Goal: Task Accomplishment & Management: Complete application form

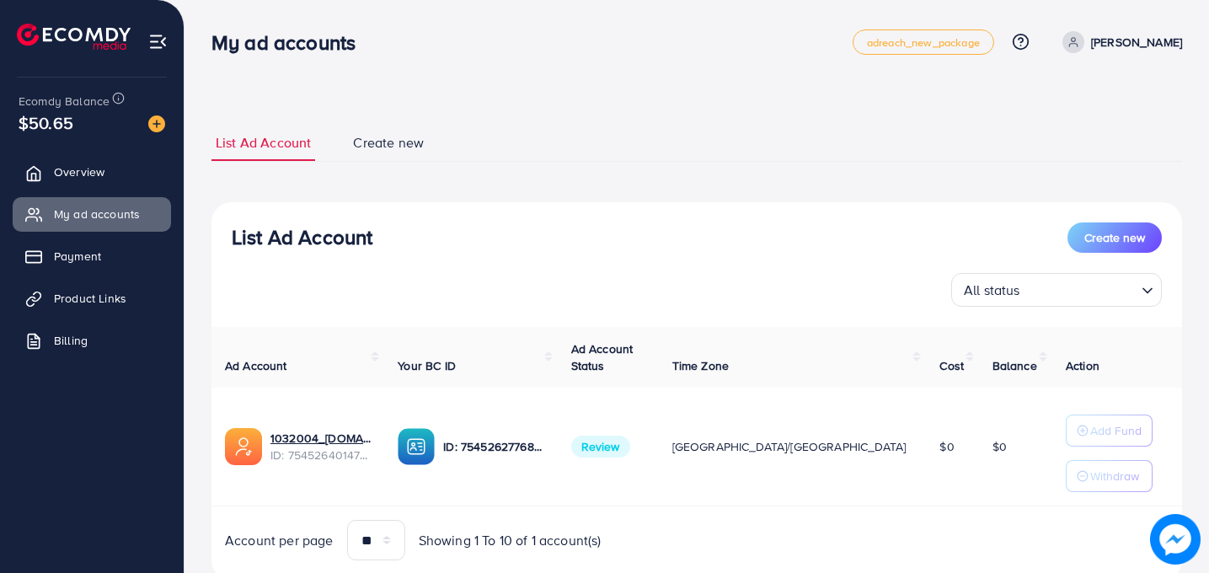
scroll to position [55, 0]
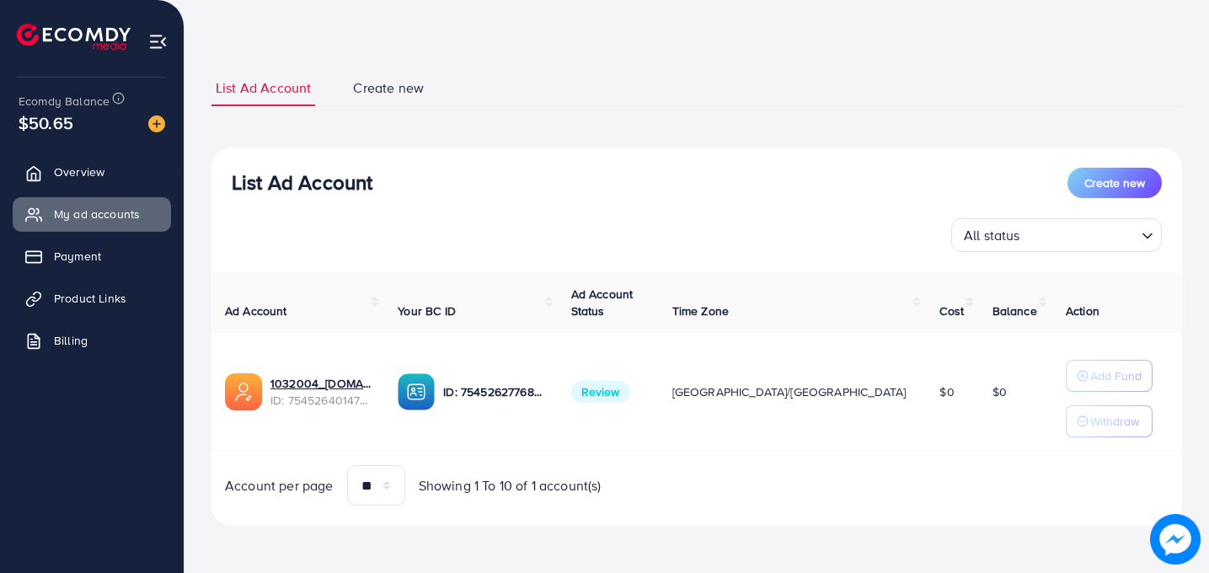
click at [630, 399] on span "Review" at bounding box center [600, 392] width 59 height 22
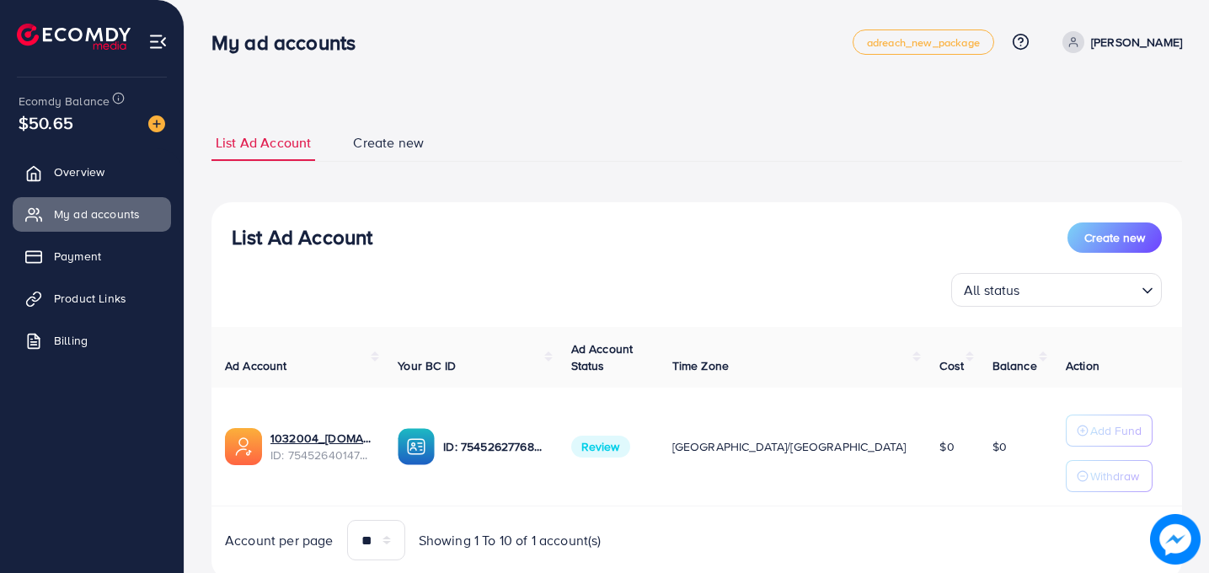
scroll to position [55, 0]
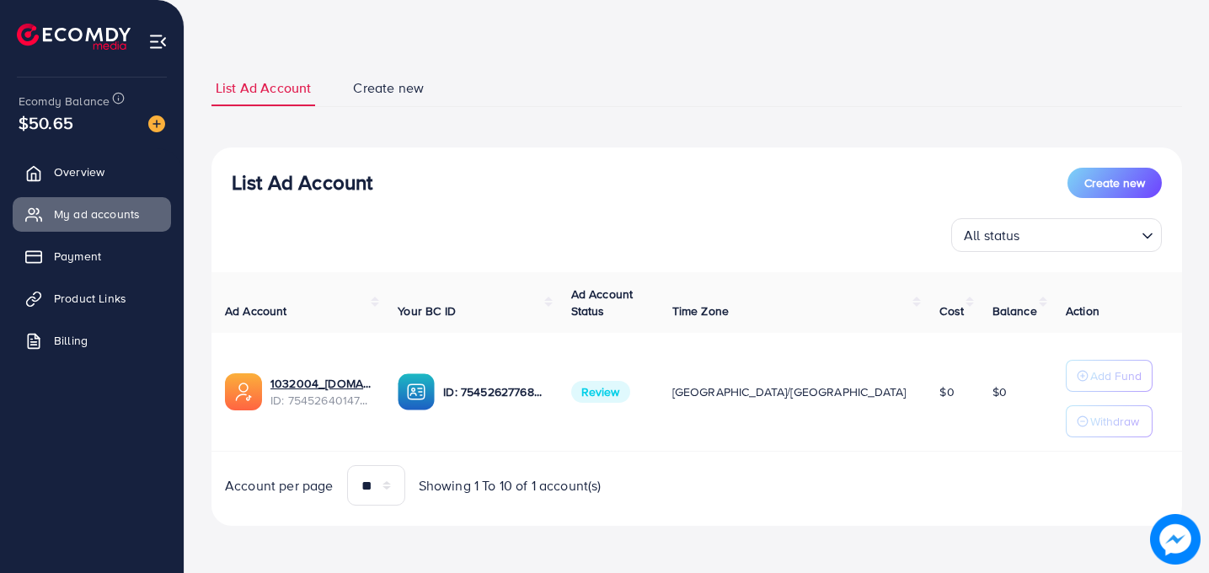
click at [659, 374] on td "Review" at bounding box center [608, 392] width 101 height 119
click at [630, 387] on span "Review" at bounding box center [600, 392] width 59 height 22
click at [1091, 370] on p "Add Fund" at bounding box center [1116, 376] width 51 height 20
click at [60, 332] on span "Billing" at bounding box center [75, 340] width 34 height 17
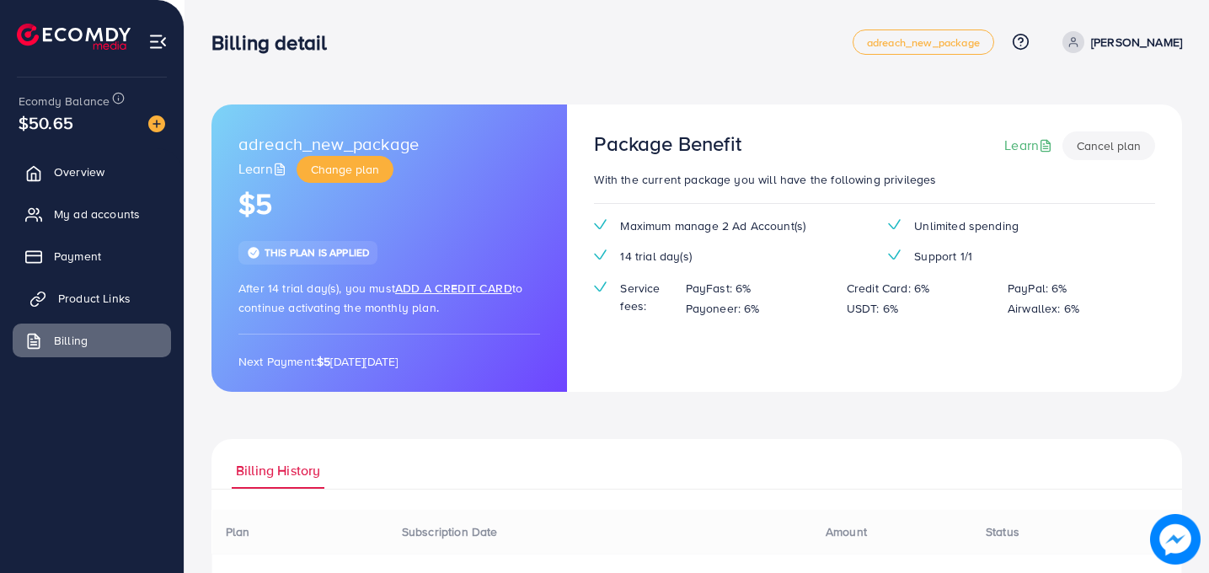
click at [47, 294] on link "Product Links" at bounding box center [92, 299] width 158 height 34
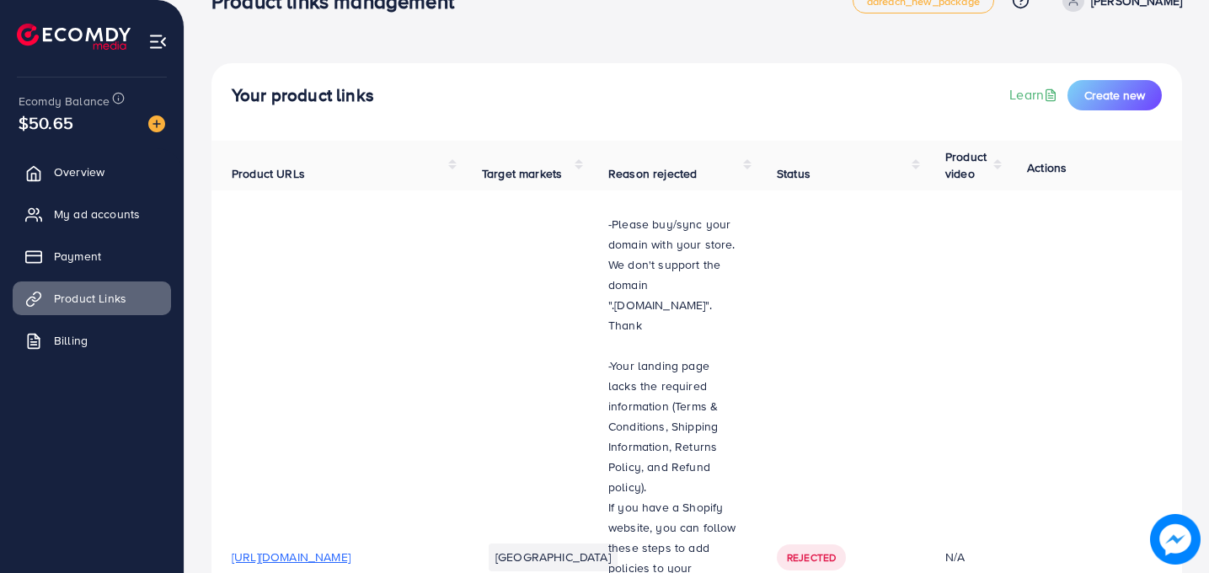
scroll to position [74, 0]
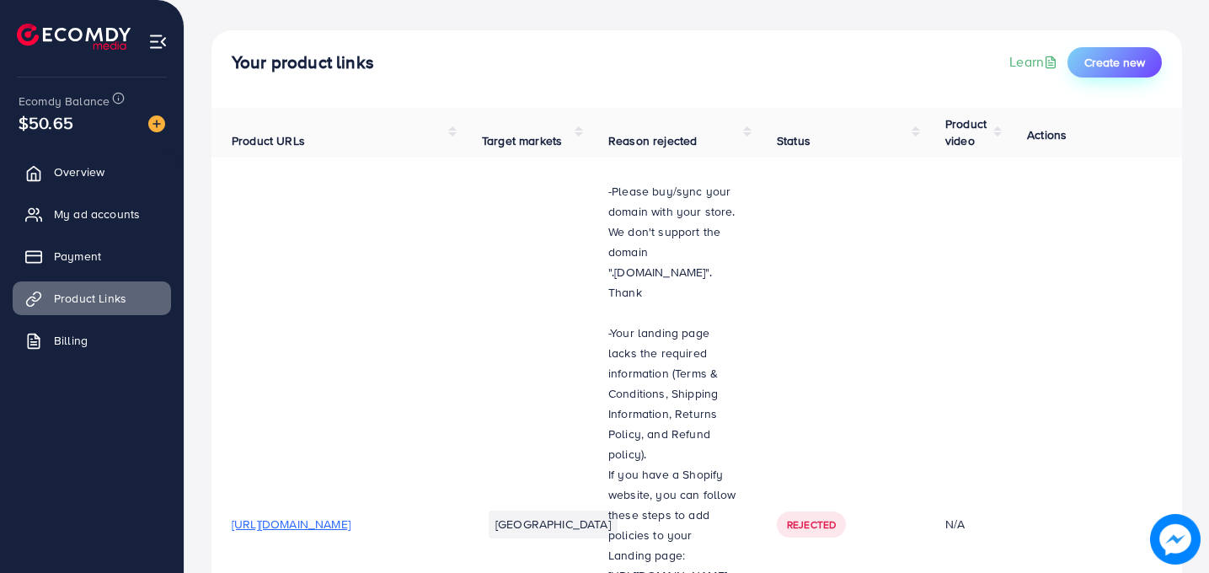
click at [1101, 61] on span "Create new" at bounding box center [1115, 62] width 61 height 17
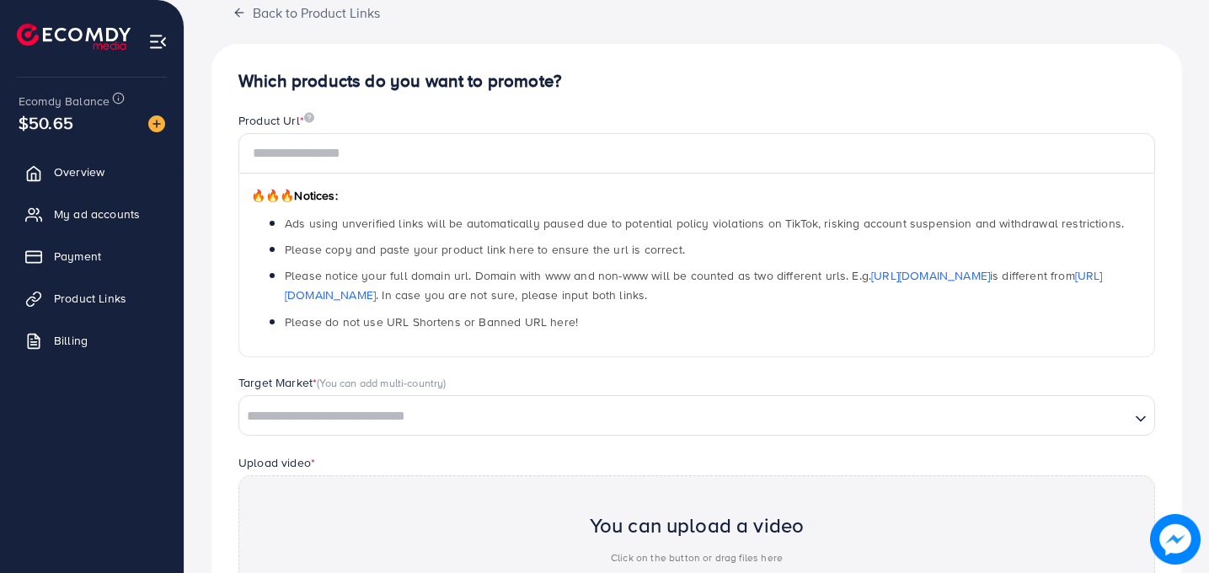
scroll to position [114, 0]
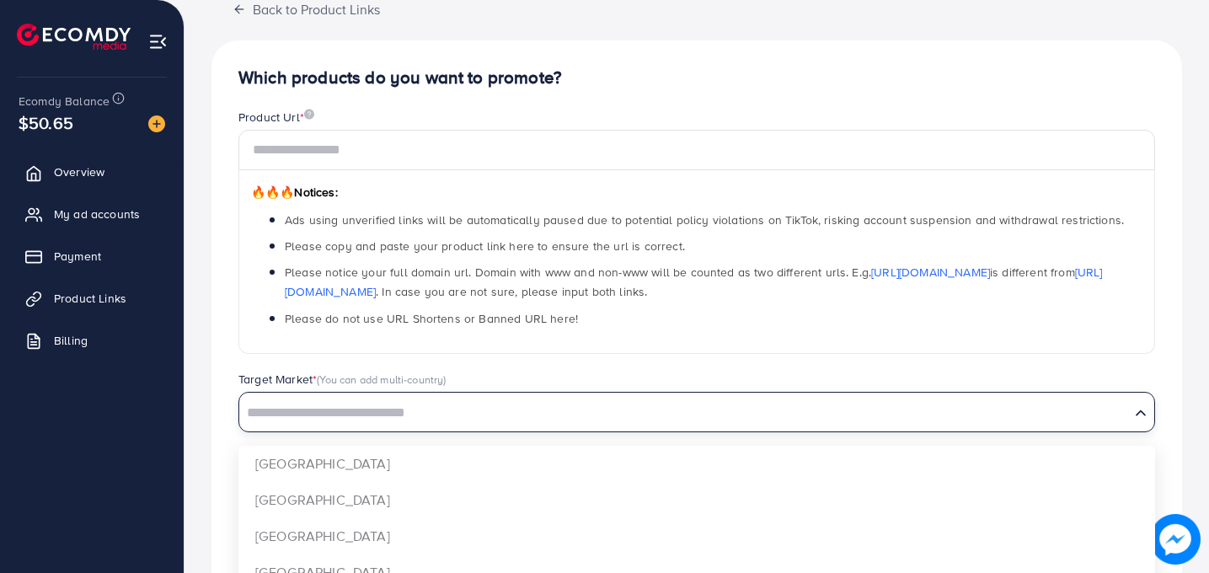
click at [555, 394] on div "Loading..." at bounding box center [697, 412] width 917 height 40
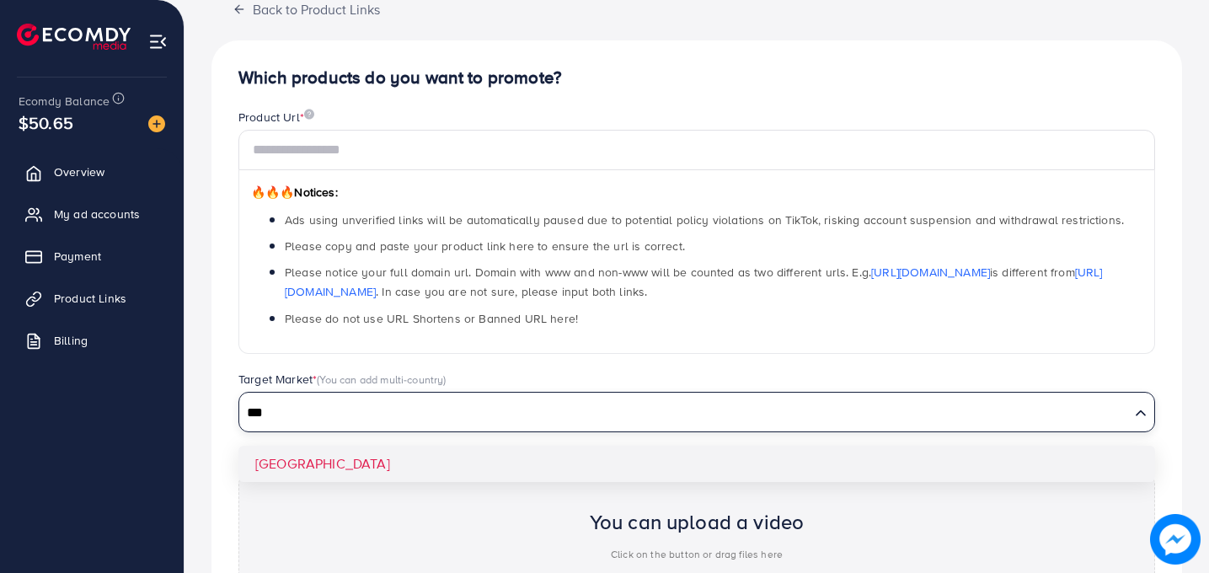
type input "***"
click at [469, 445] on div "Target Market * (You can add multi-country) Loading... [GEOGRAPHIC_DATA]" at bounding box center [697, 410] width 944 height 78
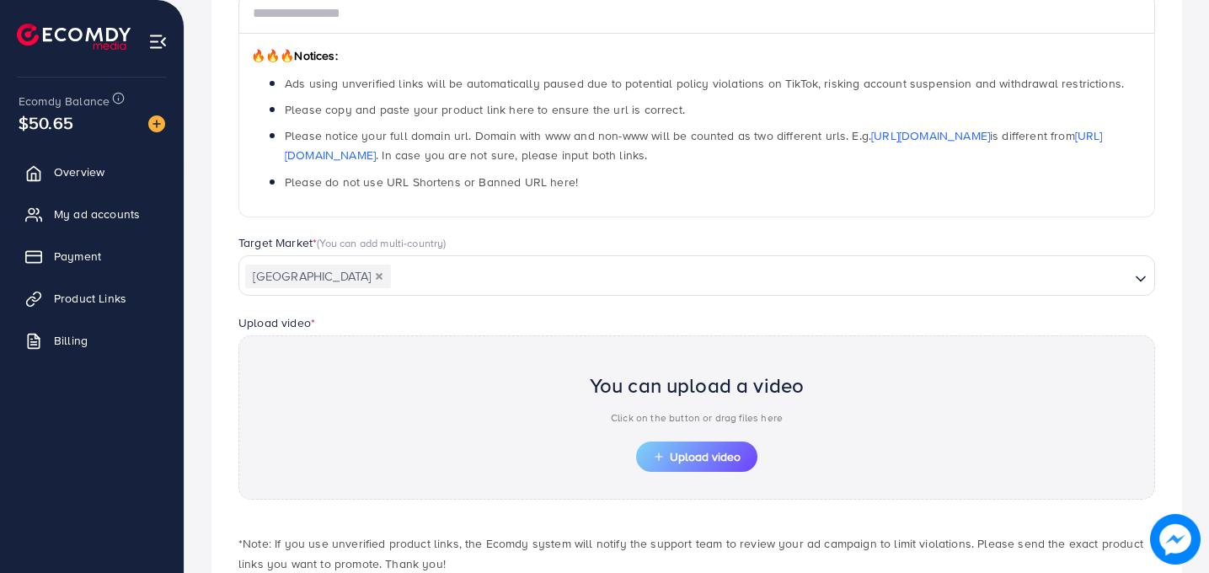
scroll to position [215, 0]
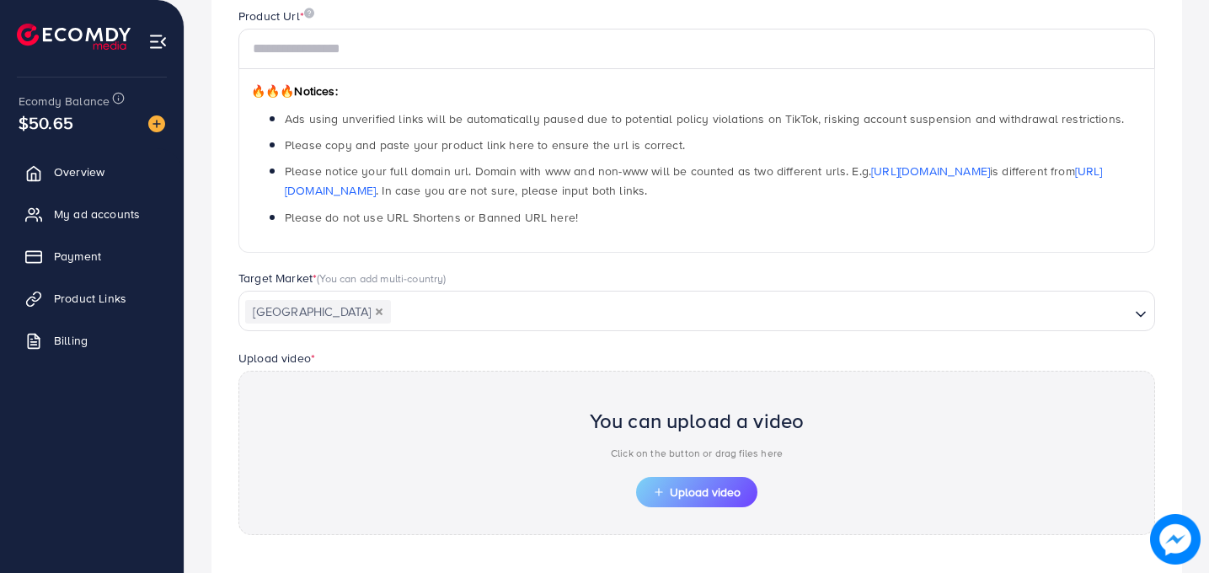
click at [322, 11] on div "Product Url *" at bounding box center [697, 18] width 917 height 21
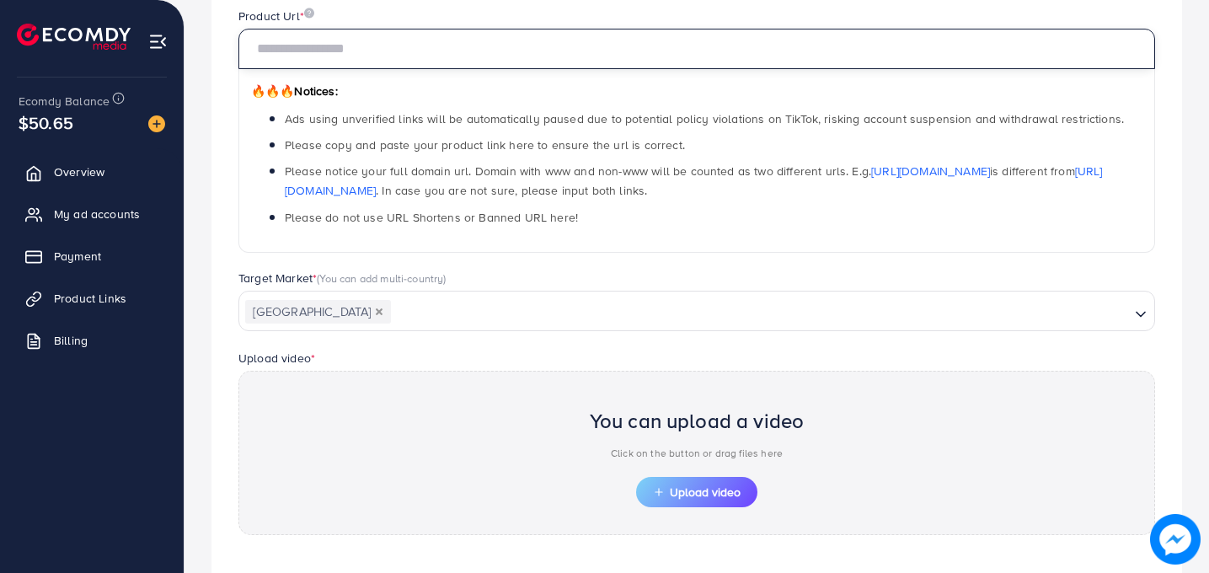
click at [292, 46] on input "text" at bounding box center [697, 49] width 917 height 40
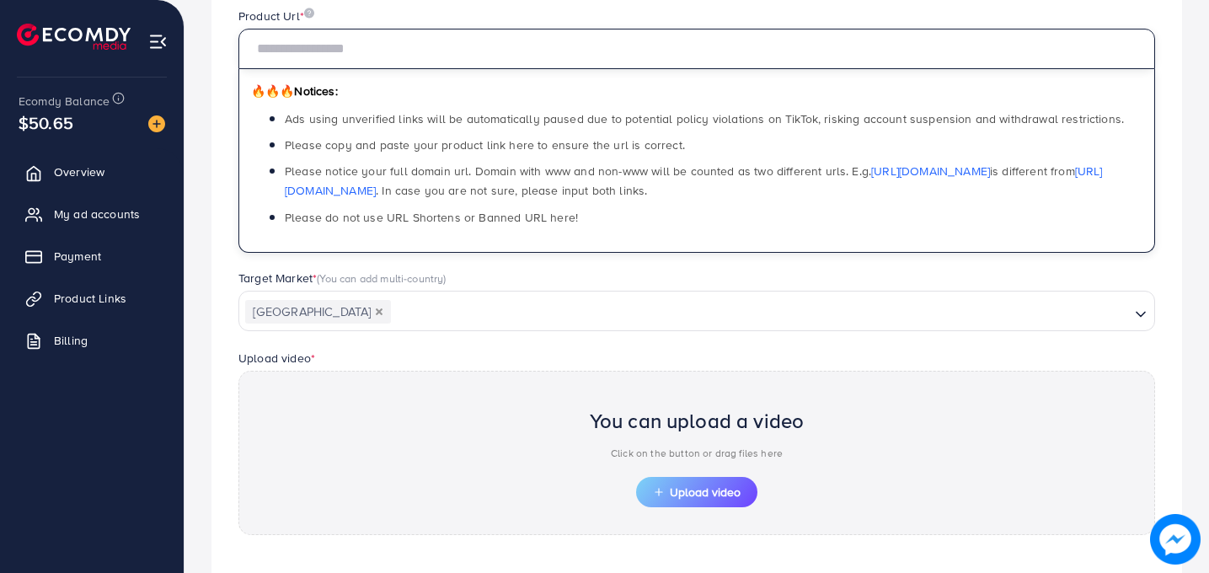
paste input "**********"
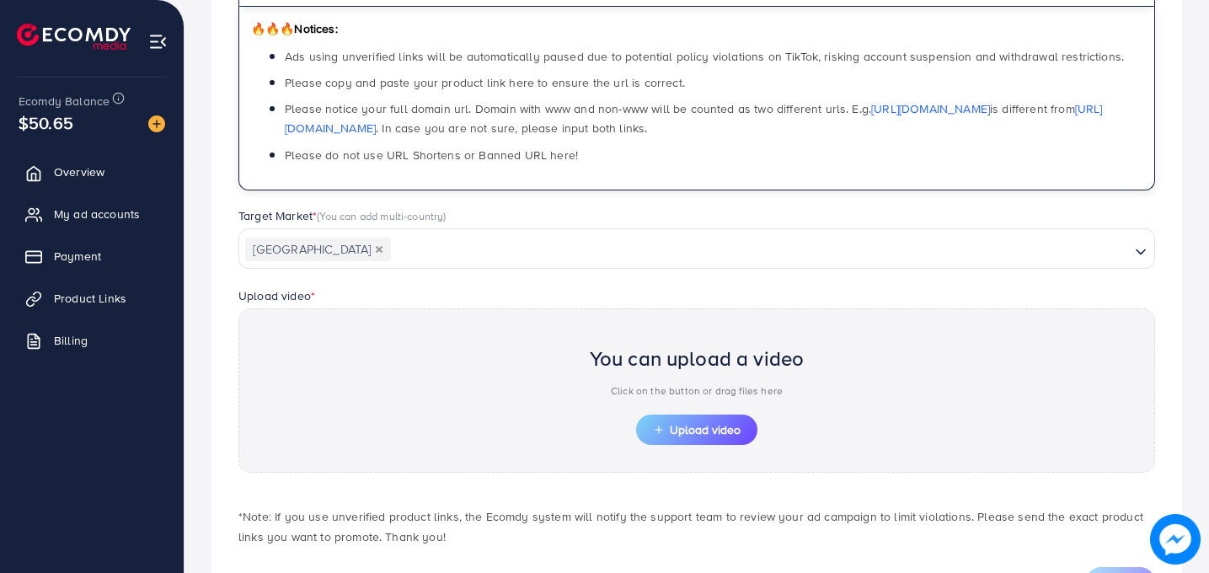
scroll to position [356, 0]
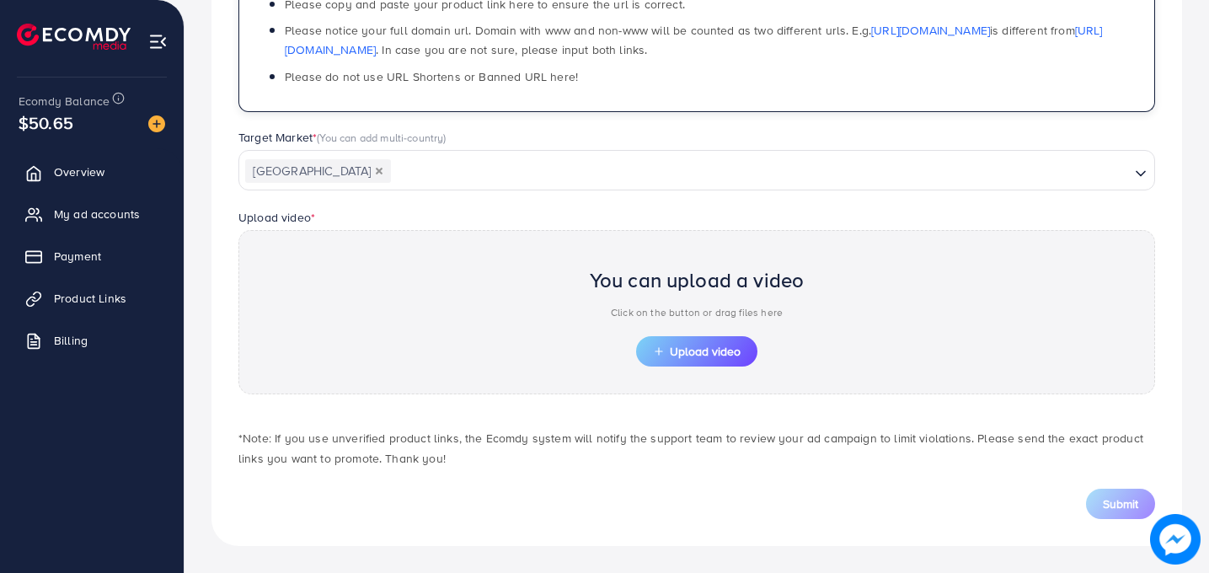
type input "**********"
click at [341, 489] on div "Submit" at bounding box center [697, 504] width 917 height 30
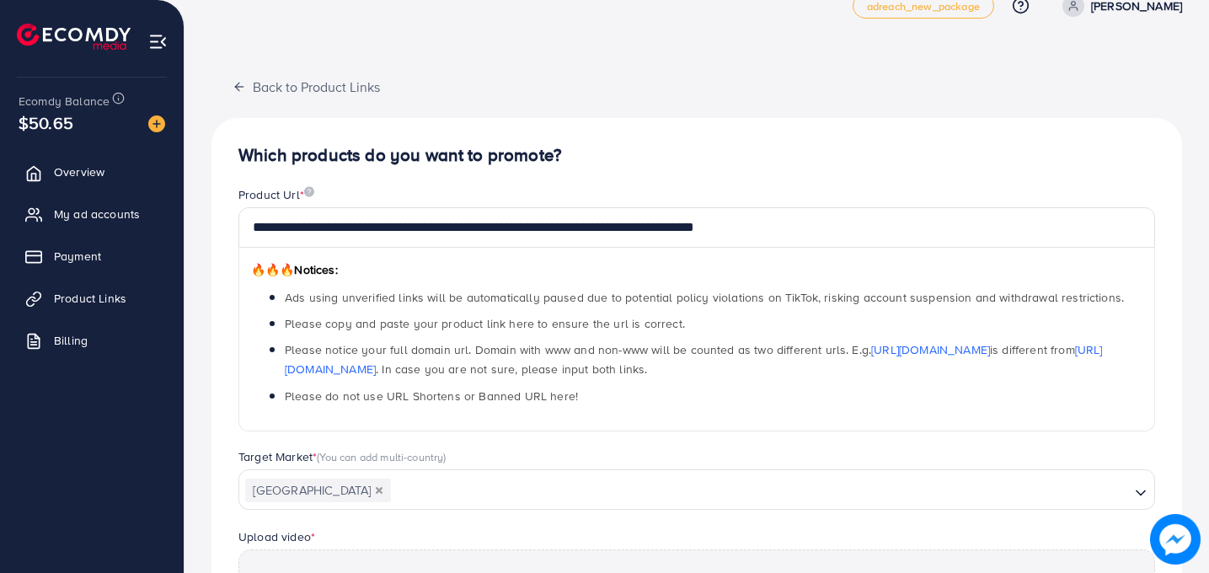
scroll to position [30, 0]
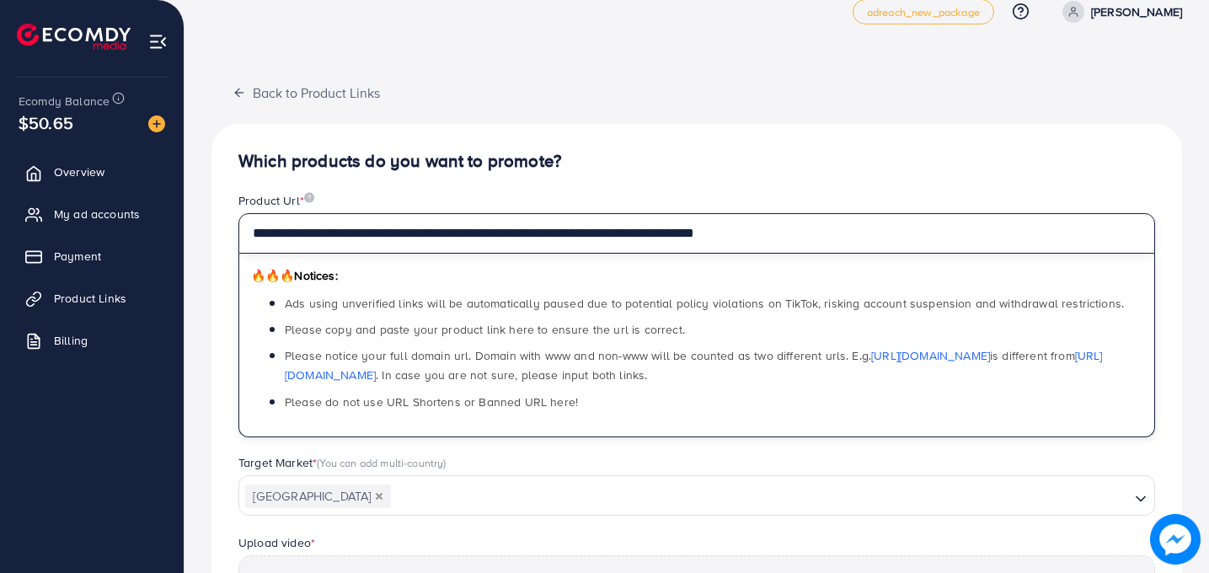
click at [391, 233] on input "**********" at bounding box center [697, 233] width 917 height 40
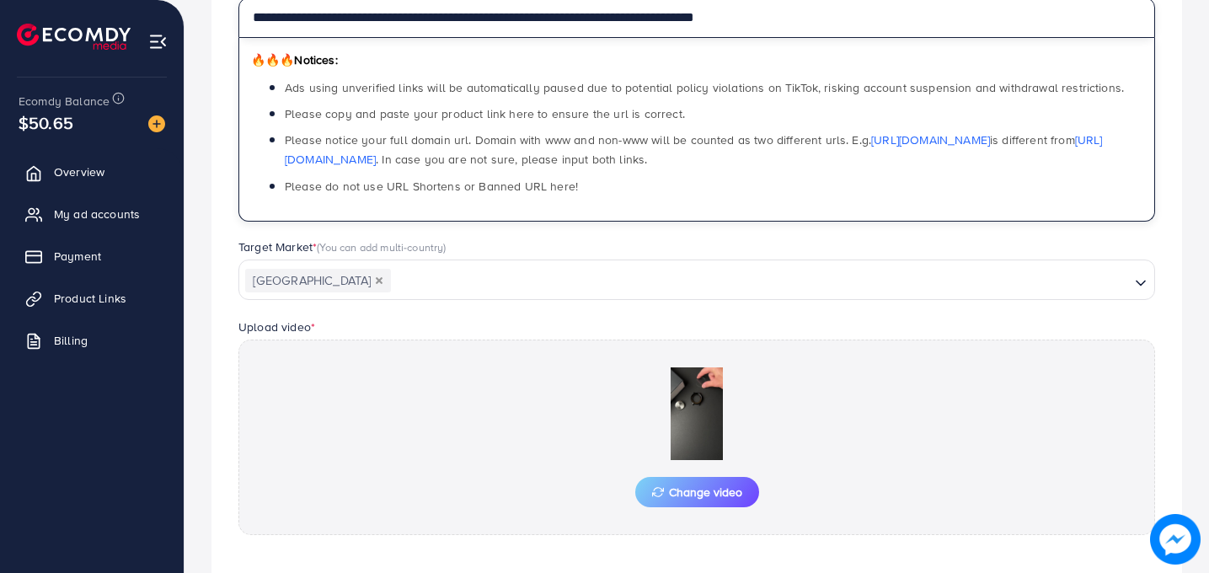
scroll to position [387, 0]
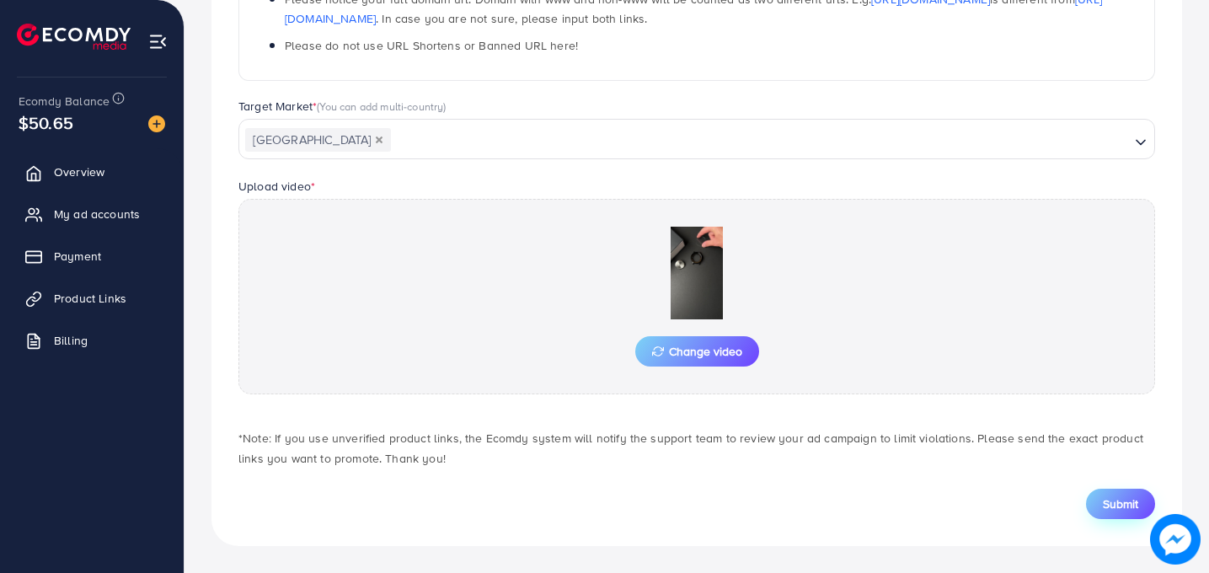
click at [1105, 491] on button "Submit" at bounding box center [1120, 504] width 69 height 30
click at [1105, 520] on div "**********" at bounding box center [697, 156] width 971 height 779
click at [1104, 501] on span "Submit" at bounding box center [1120, 504] width 35 height 17
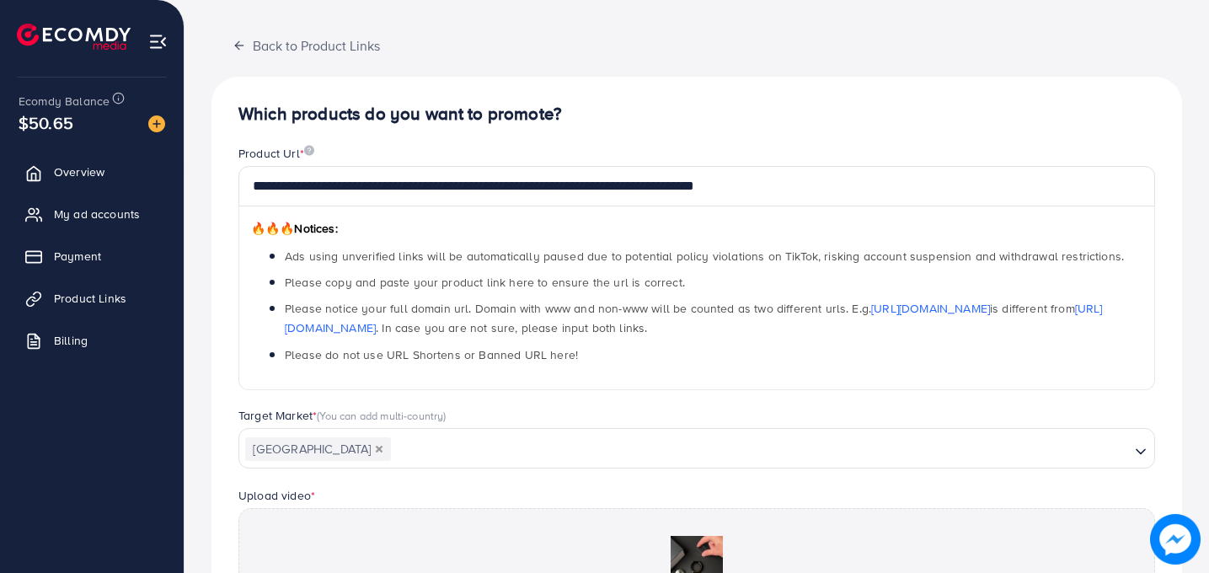
scroll to position [78, 0]
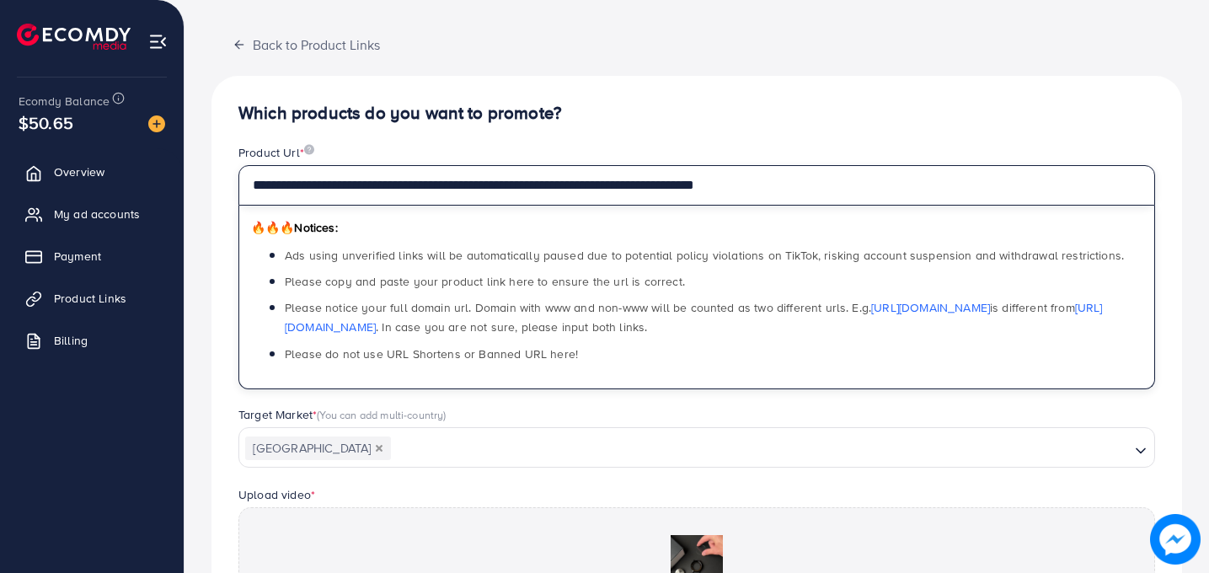
click at [926, 173] on input "**********" at bounding box center [697, 185] width 917 height 40
click at [926, 171] on input "**********" at bounding box center [697, 185] width 917 height 40
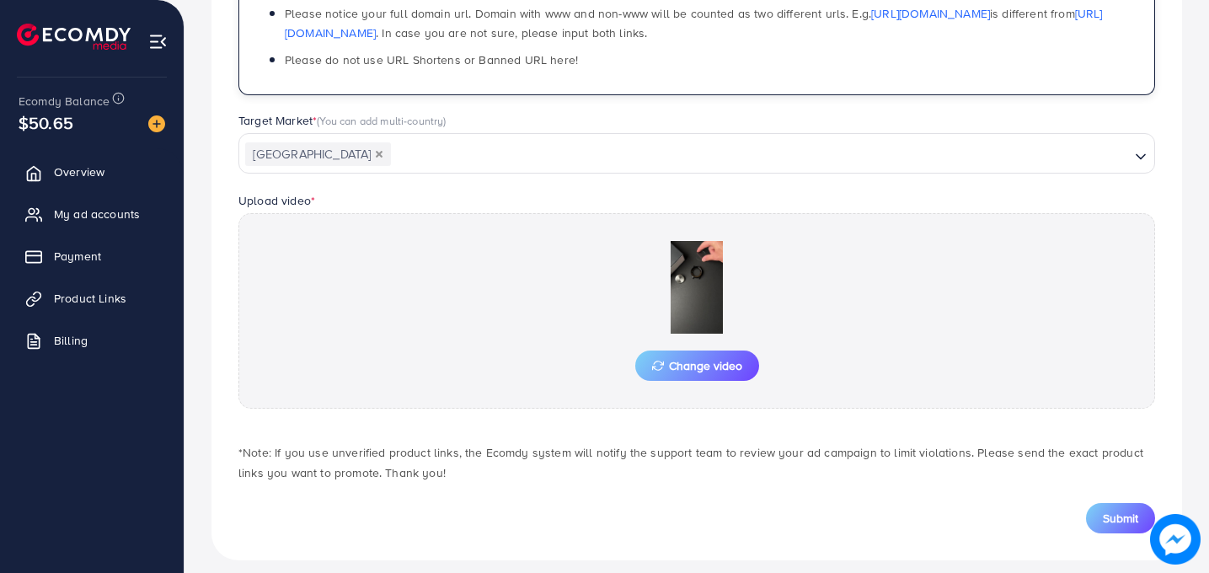
scroll to position [387, 0]
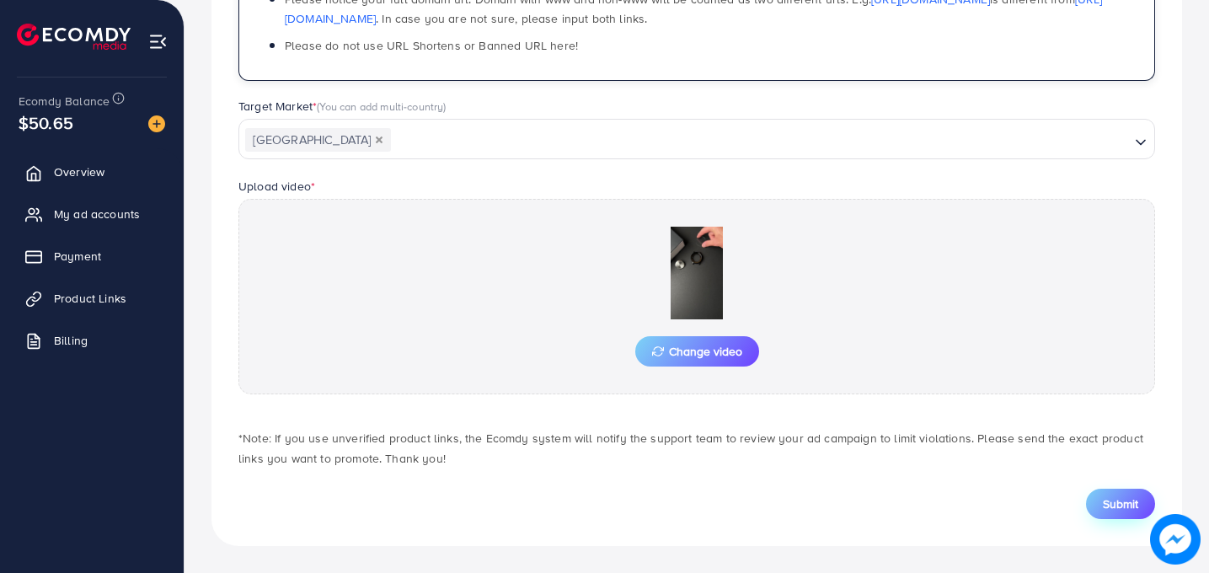
click at [1122, 511] on span "Submit" at bounding box center [1120, 504] width 35 height 17
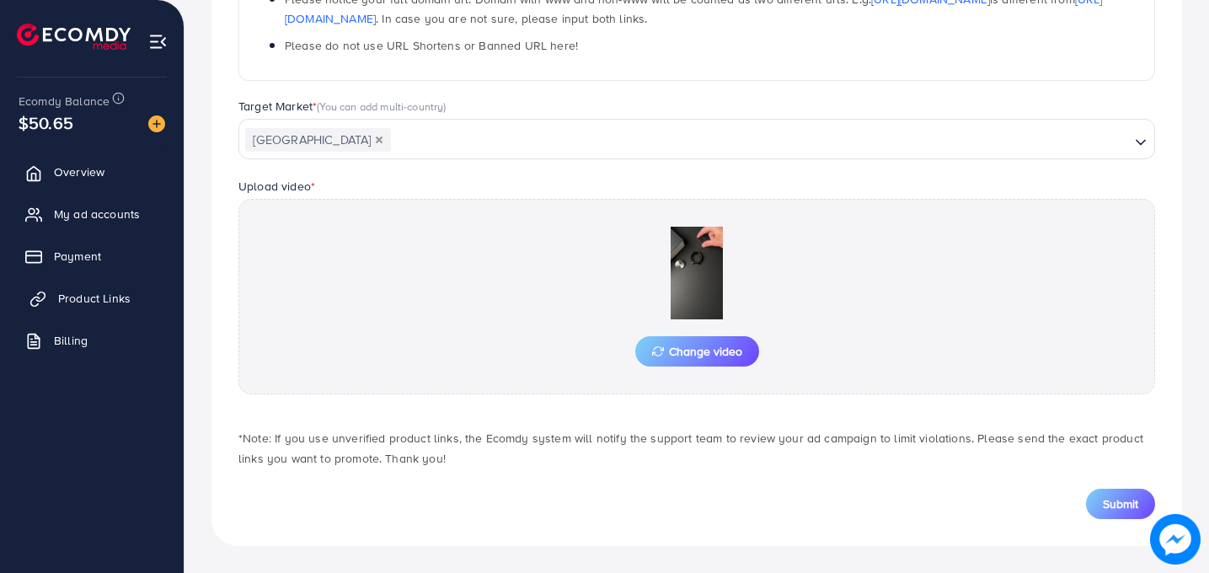
click at [100, 289] on link "Product Links" at bounding box center [92, 299] width 158 height 34
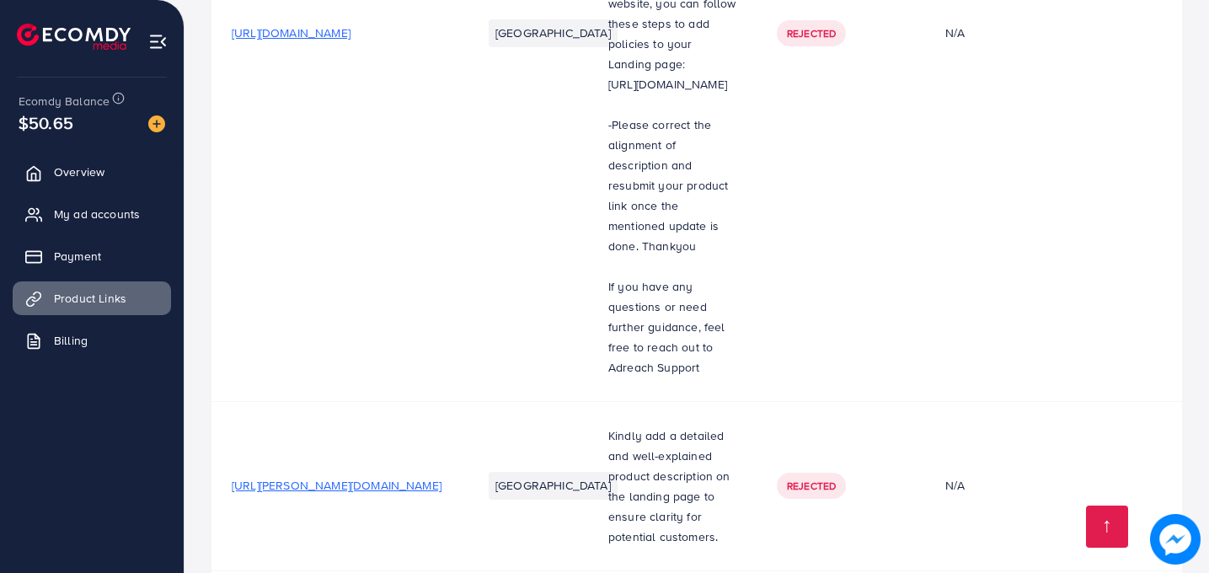
scroll to position [567, 0]
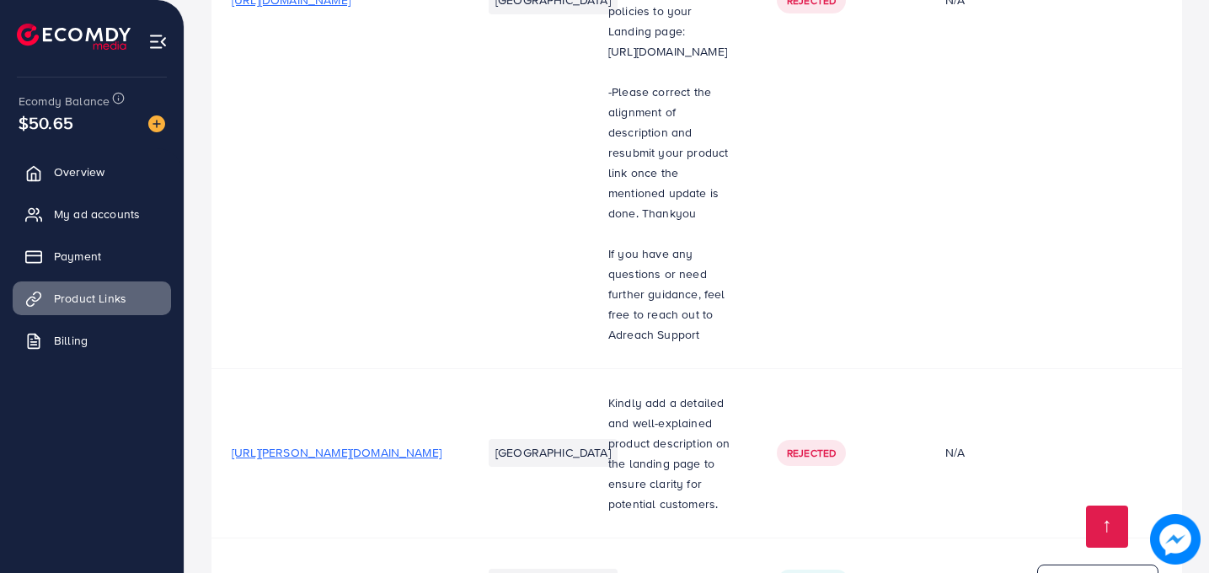
click at [1081, 572] on p "Upload video" at bounding box center [1108, 582] width 72 height 20
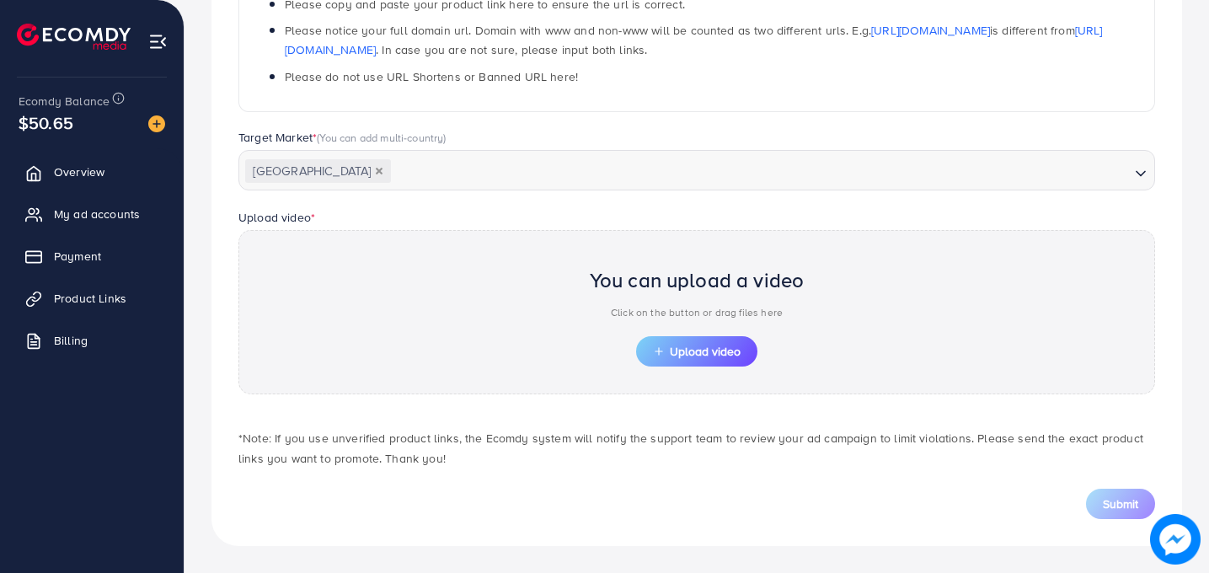
scroll to position [356, 0]
click at [662, 349] on icon "button" at bounding box center [659, 352] width 12 height 12
click at [689, 359] on button "Upload video" at bounding box center [696, 351] width 121 height 30
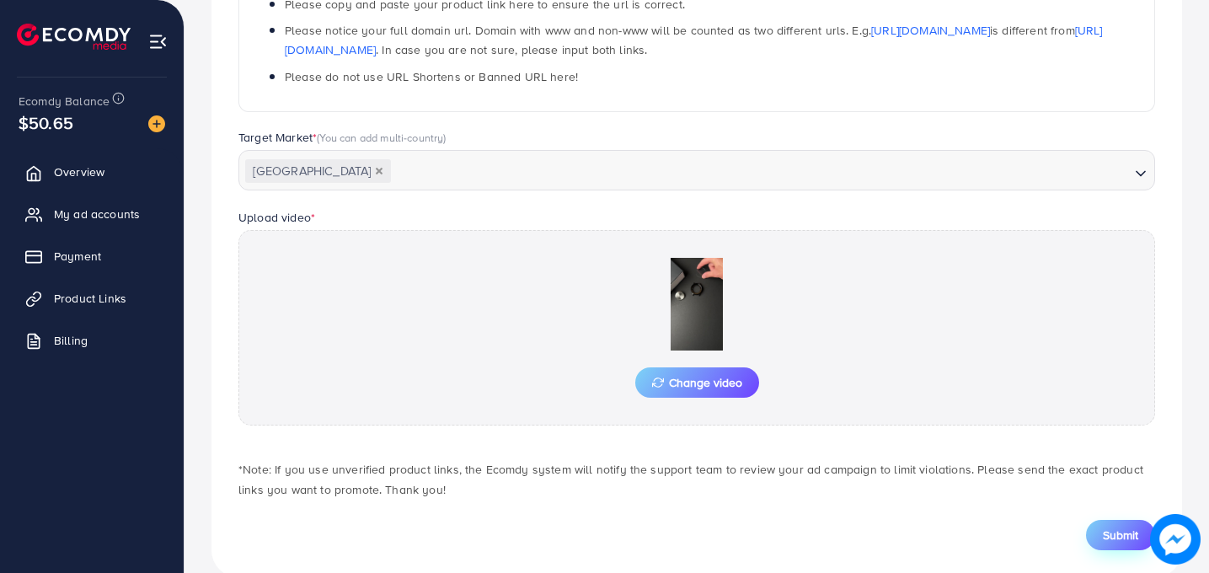
click at [1112, 533] on span "Submit" at bounding box center [1120, 535] width 35 height 17
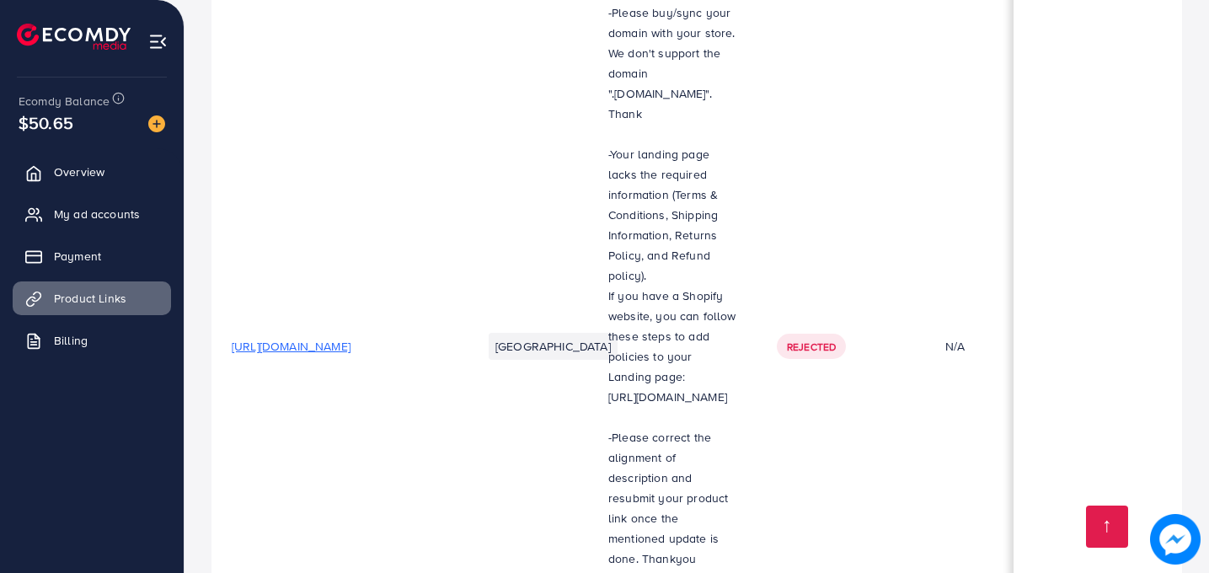
scroll to position [251, 0]
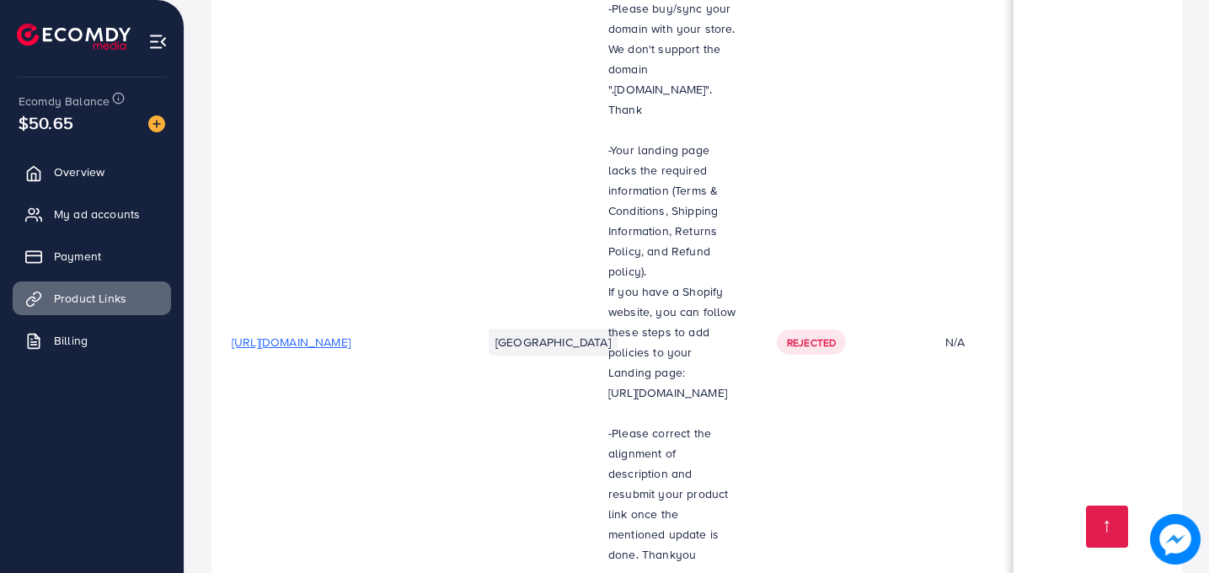
click at [351, 334] on span "[URL][DOMAIN_NAME]" at bounding box center [291, 342] width 119 height 17
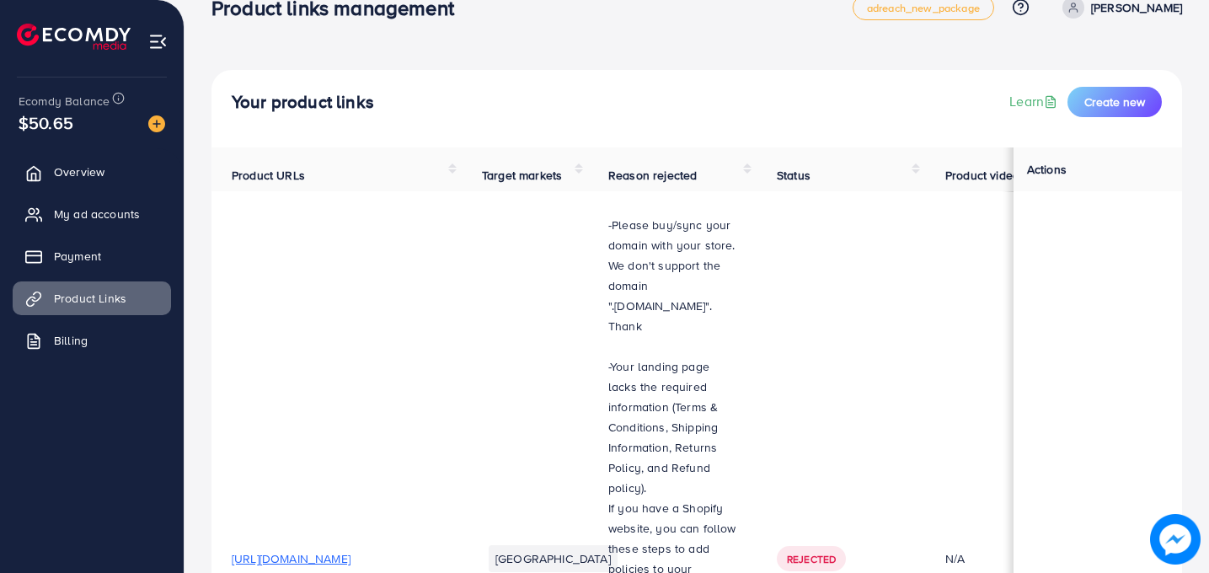
scroll to position [0, 0]
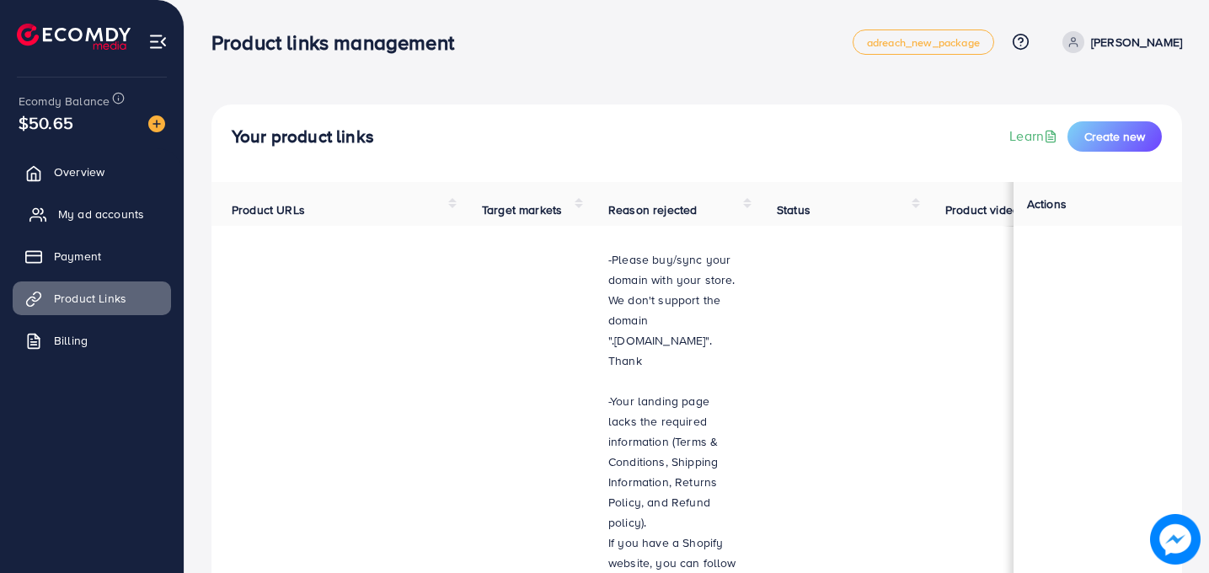
click at [88, 210] on span "My ad accounts" at bounding box center [101, 214] width 86 height 17
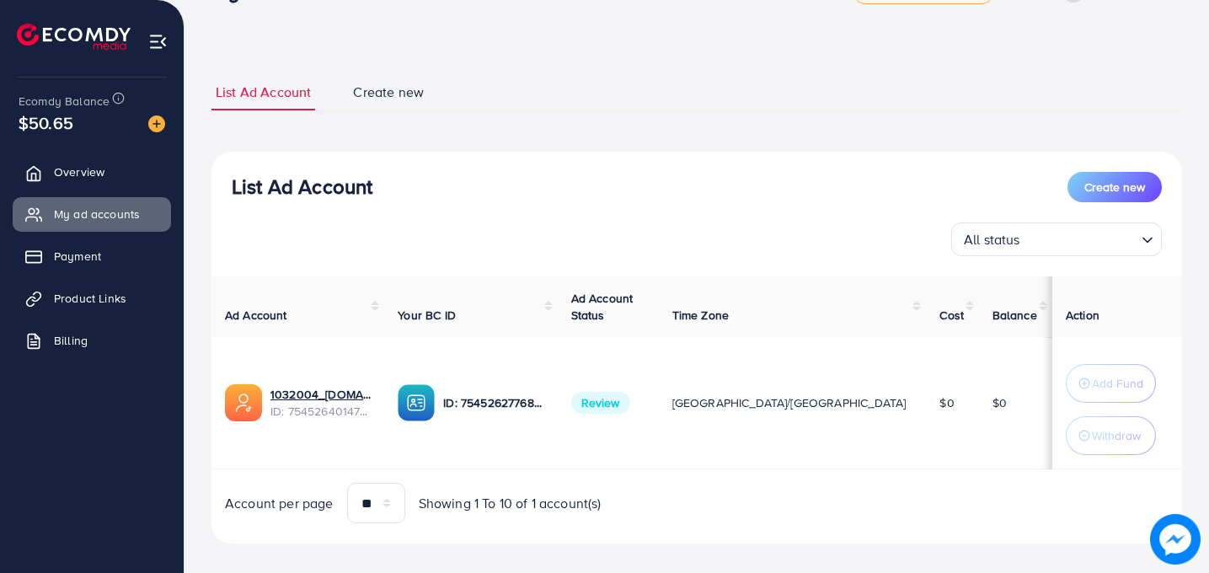
scroll to position [68, 0]
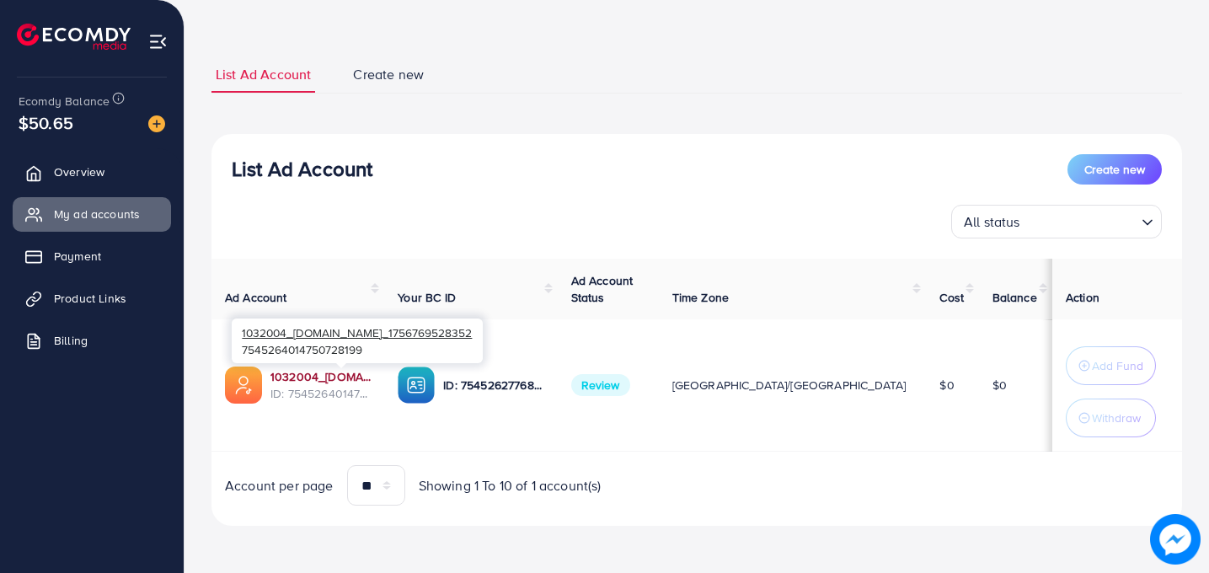
click at [307, 378] on link "1032004_[DOMAIN_NAME]_1756769528352" at bounding box center [321, 376] width 100 height 17
